Goal: Transaction & Acquisition: Obtain resource

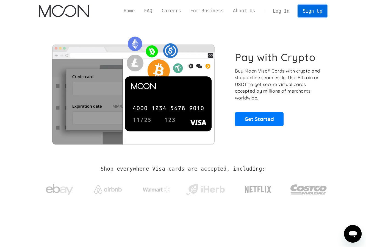
click at [306, 12] on link "Sign Up" at bounding box center [312, 11] width 29 height 12
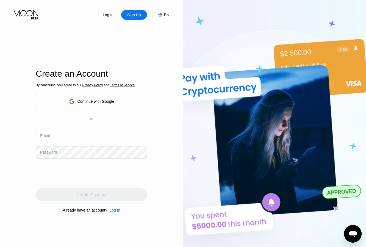
click at [78, 134] on input "text" at bounding box center [92, 136] width 112 height 12
paste input "[EMAIL_ADDRESS][DOMAIN_NAME]"
type input "[EMAIL_ADDRESS][DOMAIN_NAME]"
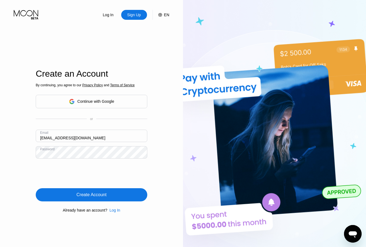
click at [94, 196] on div "Create Account" at bounding box center [91, 195] width 30 height 6
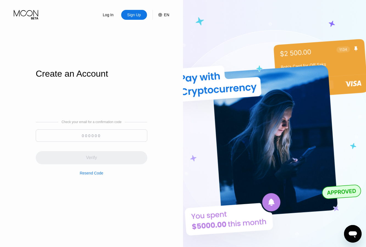
click at [115, 138] on input at bounding box center [92, 136] width 112 height 12
paste input "503347"
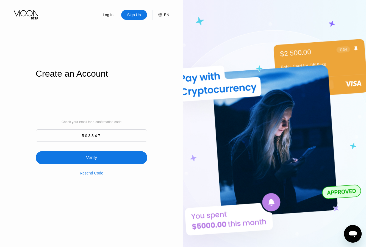
type input "503347"
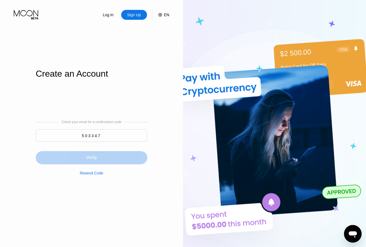
click at [120, 162] on div "Verify" at bounding box center [92, 157] width 112 height 13
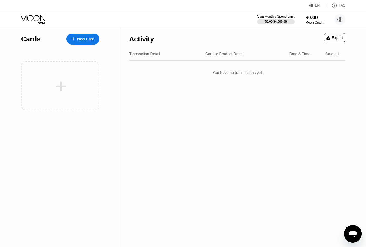
click at [200, 114] on div "Activity Export Transaction Detail Card or Product Detail Date & Time Amount Yo…" at bounding box center [237, 137] width 233 height 219
click at [81, 39] on div "New Card" at bounding box center [85, 39] width 17 height 5
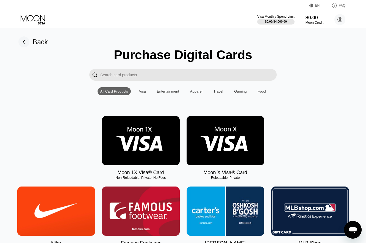
click at [233, 143] on img at bounding box center [226, 140] width 78 height 49
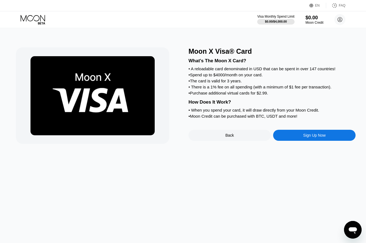
click at [301, 141] on div "Sign Up Now" at bounding box center [314, 135] width 82 height 11
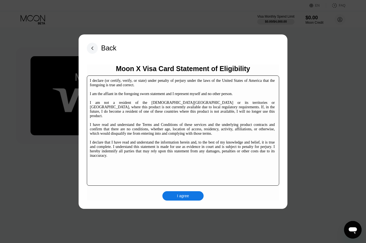
click at [179, 199] on div "I agree" at bounding box center [183, 195] width 41 height 9
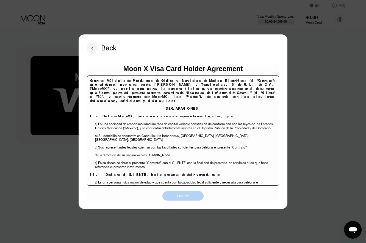
click at [181, 195] on div "I agree" at bounding box center [183, 195] width 12 height 5
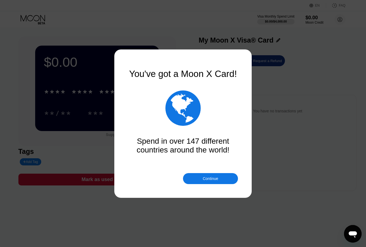
click at [201, 182] on div "Continue" at bounding box center [210, 178] width 55 height 11
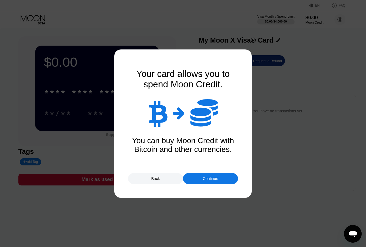
click at [195, 177] on div "Continue" at bounding box center [210, 178] width 55 height 11
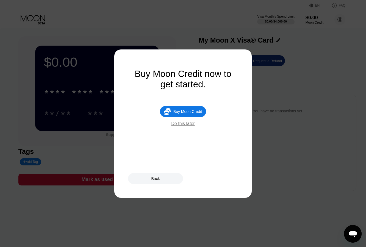
click at [179, 114] on div "Buy Moon Credit" at bounding box center [188, 111] width 29 height 4
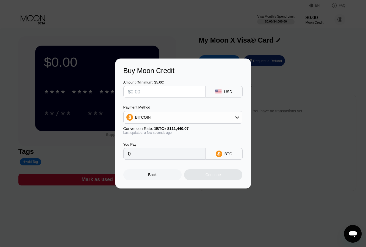
click at [155, 120] on div "BITCOIN" at bounding box center [183, 117] width 119 height 11
click at [153, 144] on span "USDT on TRON" at bounding box center [151, 145] width 28 height 4
type input "0.00"
click at [162, 92] on input "text" at bounding box center [164, 91] width 73 height 11
type input "$20"
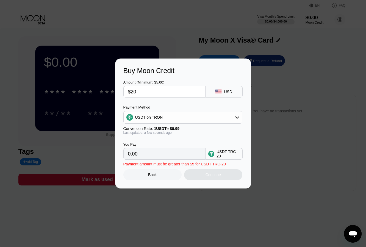
type input "20.20"
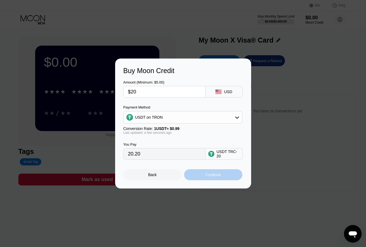
click at [207, 174] on div "Continue" at bounding box center [213, 174] width 58 height 11
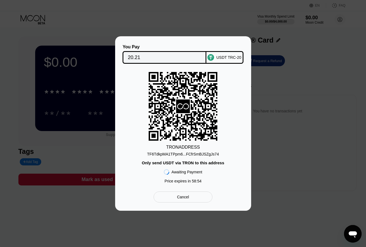
click at [176, 151] on div "TF6TdkpMA1TPpm6...FCfrSmBJSZgJs74" at bounding box center [183, 153] width 72 height 7
click at [177, 152] on div "TF6TdkpMA1TPpm6...FCfrSmBJSZgJs74" at bounding box center [183, 154] width 72 height 4
click at [180, 154] on div "TF6TdkpMA1TPpm6...FCfrSmBJSZgJs74" at bounding box center [183, 154] width 72 height 4
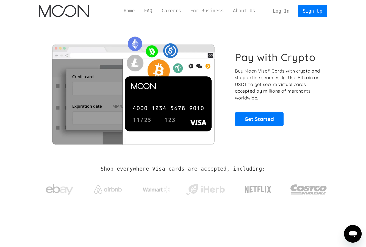
click at [292, 12] on link "Log In" at bounding box center [282, 11] width 26 height 12
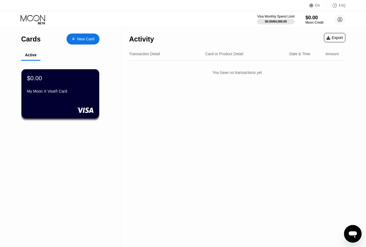
click at [204, 75] on div "You have no transactions yet" at bounding box center [237, 72] width 217 height 15
click at [312, 20] on div "$0.00" at bounding box center [315, 18] width 18 height 6
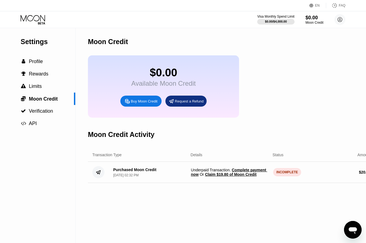
click at [233, 176] on span "Claim $19.80 of Moon Credit" at bounding box center [230, 174] width 51 height 4
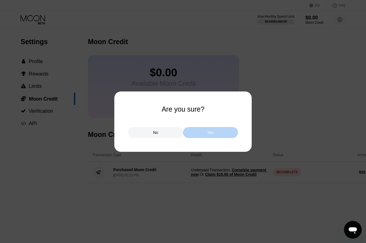
click at [217, 132] on div "Yes" at bounding box center [210, 132] width 55 height 11
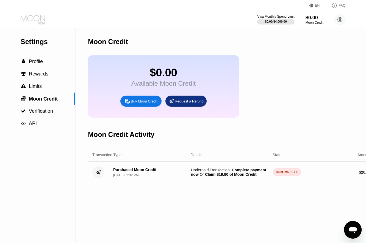
click at [38, 22] on icon at bounding box center [34, 20] width 26 height 10
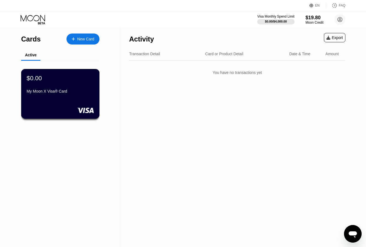
click at [56, 80] on div at bounding box center [185, 123] width 371 height 247
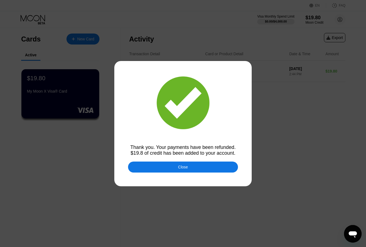
click at [177, 167] on div "Close" at bounding box center [183, 167] width 110 height 11
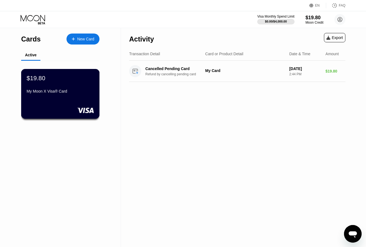
click at [34, 96] on div "My Moon X Visa® Card" at bounding box center [60, 92] width 67 height 7
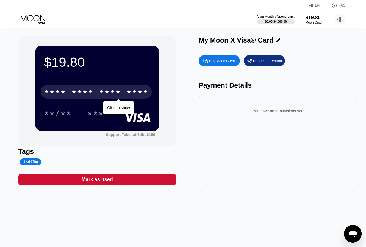
click at [81, 92] on div "* * * *" at bounding box center [83, 92] width 22 height 9
click at [78, 95] on div "* * * *" at bounding box center [83, 92] width 22 height 9
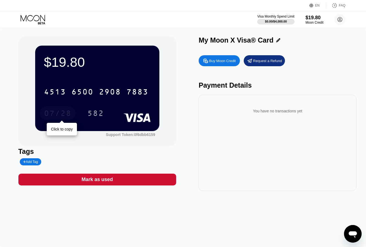
click at [48, 114] on div "07/28" at bounding box center [58, 114] width 28 height 9
drag, startPoint x: 84, startPoint y: 120, endPoint x: 89, endPoint y: 119, distance: 5.9
click at [85, 120] on div "07/28 582" at bounding box center [97, 113] width 107 height 14
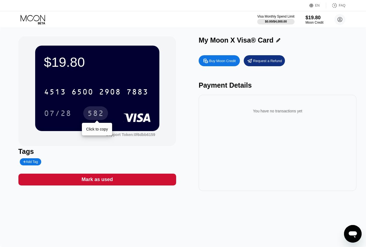
click at [89, 119] on div "582" at bounding box center [95, 114] width 17 height 9
